Goal: Task Accomplishment & Management: Use online tool/utility

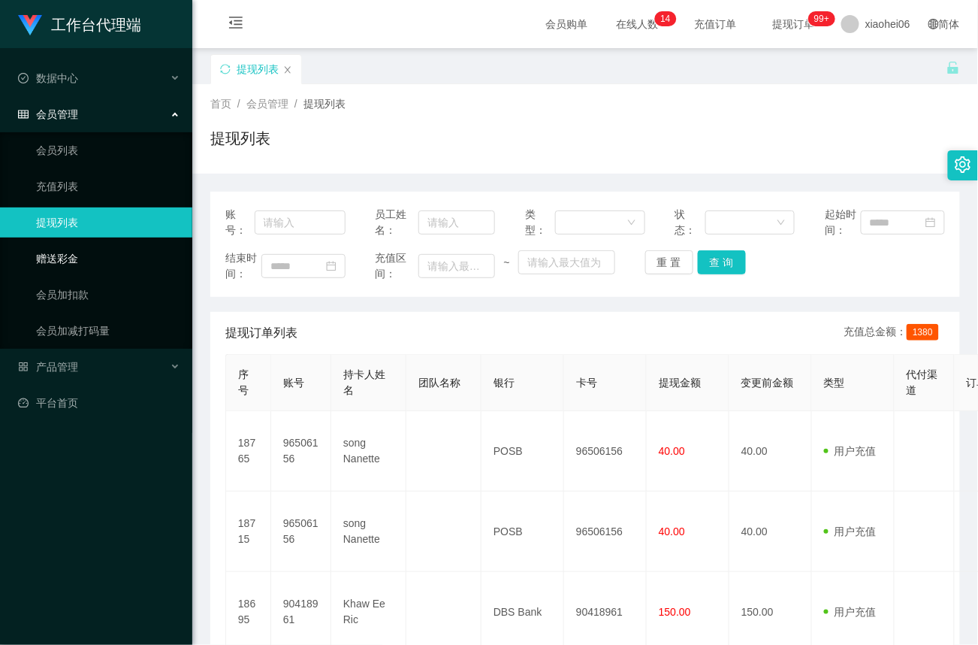
drag, startPoint x: 60, startPoint y: 254, endPoint x: 71, endPoint y: 256, distance: 10.8
click at [60, 255] on link "赠送彩金" at bounding box center [108, 258] width 144 height 30
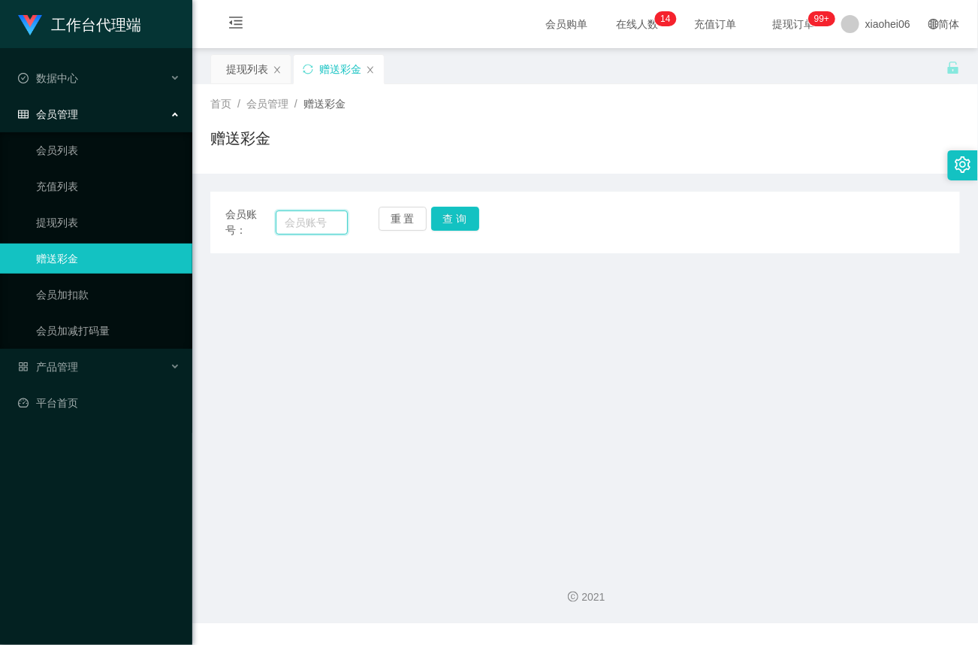
click at [325, 223] on input "text" at bounding box center [312, 222] width 72 height 24
paste input "96506156"
type input "96506156"
drag, startPoint x: 467, startPoint y: 218, endPoint x: 463, endPoint y: 269, distance: 51.3
click at [467, 218] on button "查 询" at bounding box center [455, 219] width 48 height 24
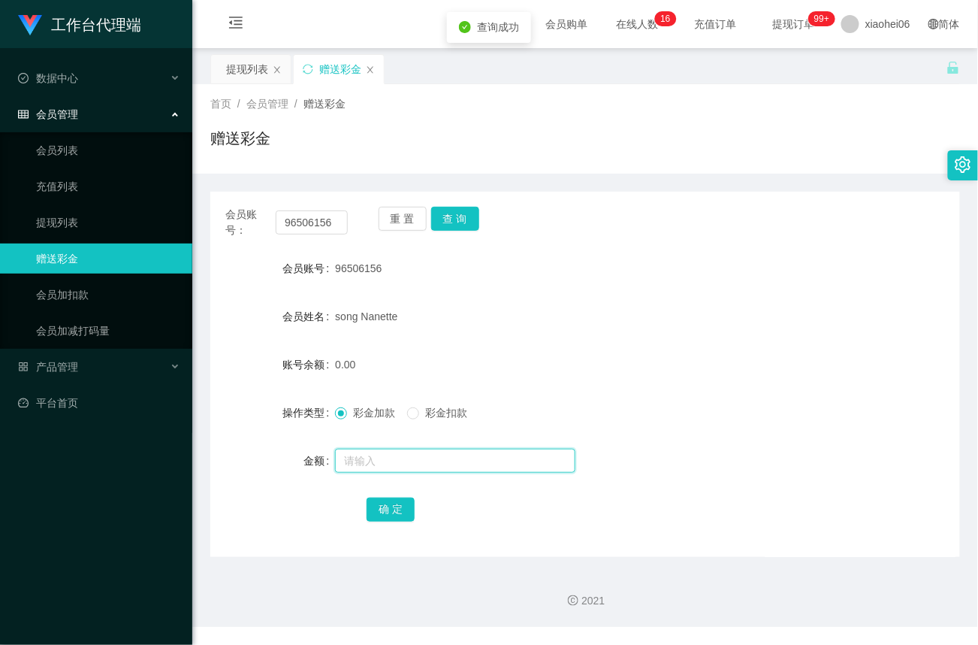
click at [403, 463] on input "text" at bounding box center [455, 461] width 240 height 24
type input "15"
click at [385, 512] on button "确 定" at bounding box center [391, 509] width 48 height 24
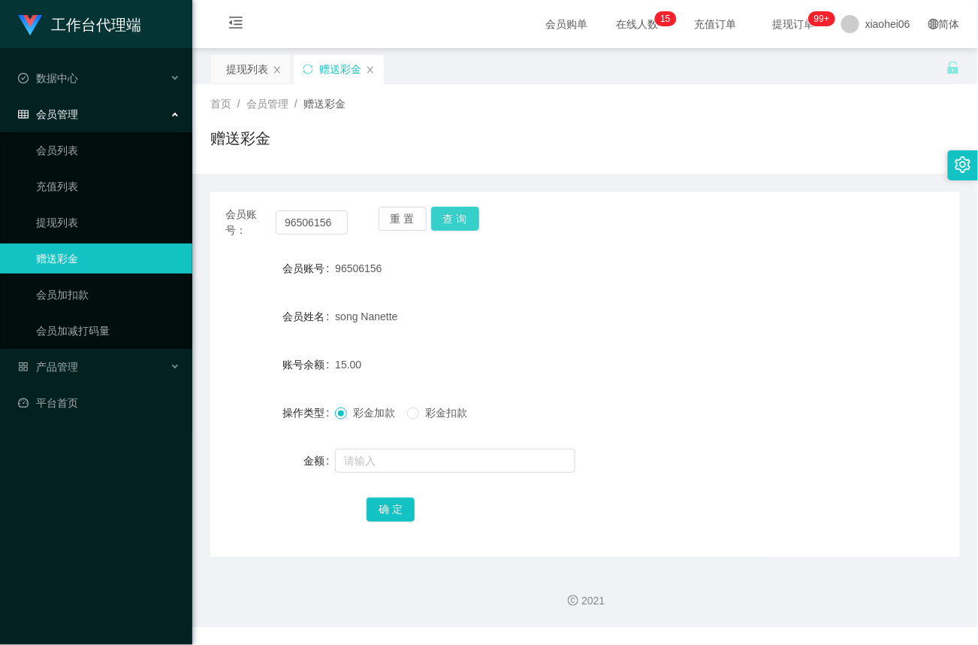
drag, startPoint x: 464, startPoint y: 220, endPoint x: 446, endPoint y: 262, distance: 44.8
click at [464, 220] on button "查 询" at bounding box center [455, 219] width 48 height 24
click at [385, 464] on input "text" at bounding box center [455, 461] width 240 height 24
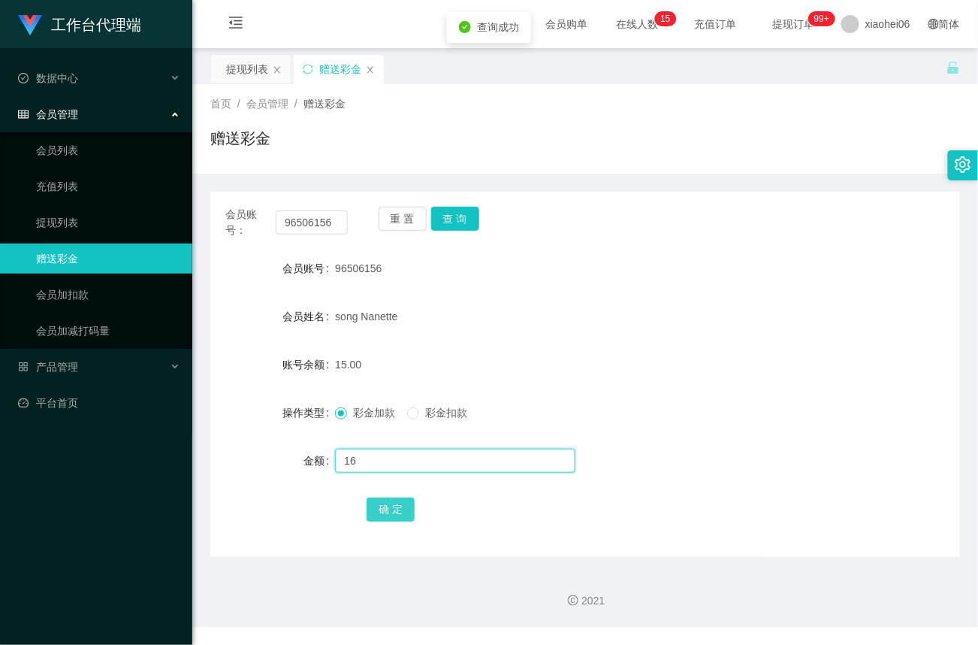
type input "16"
click at [380, 509] on button "确 定" at bounding box center [391, 509] width 48 height 24
